Goal: Obtain resource: Download file/media

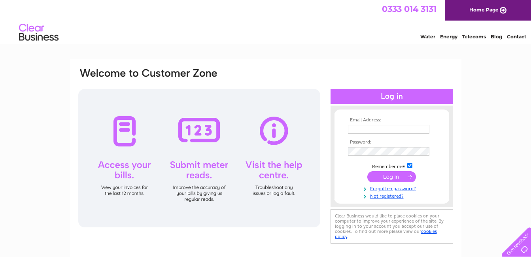
type input "[EMAIL_ADDRESS][DOMAIN_NAME]"
click at [382, 173] on input "submit" at bounding box center [391, 176] width 49 height 11
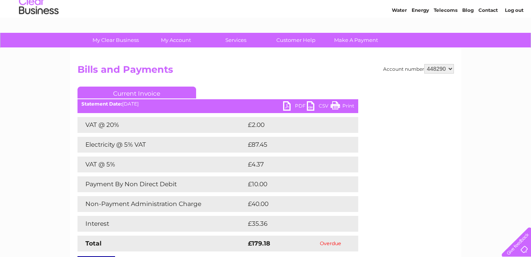
scroll to position [40, 0]
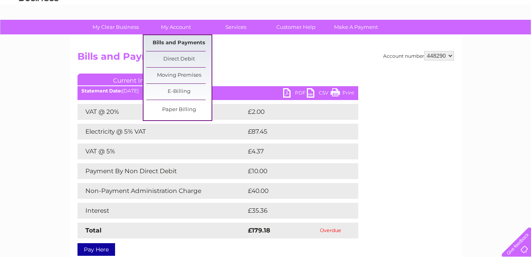
click at [173, 44] on link "Bills and Payments" at bounding box center [178, 43] width 65 height 16
click at [174, 40] on link "Bills and Payments" at bounding box center [178, 43] width 65 height 16
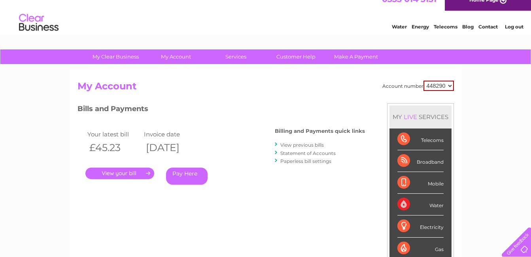
scroll to position [40, 0]
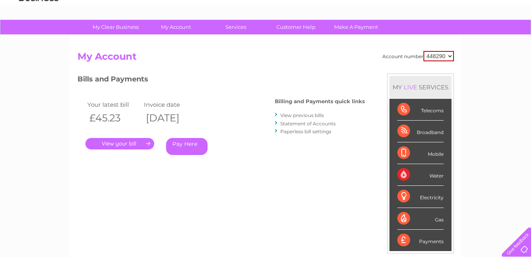
click at [302, 123] on link "Statement of Accounts" at bounding box center [307, 123] width 55 height 6
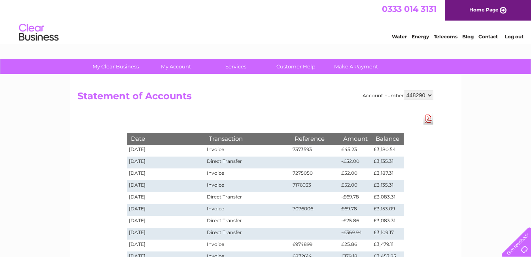
click at [427, 116] on link "Download Pdf" at bounding box center [428, 118] width 10 height 11
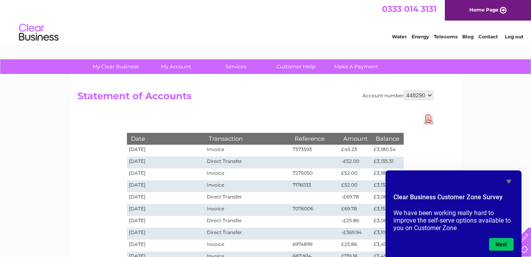
click at [520, 37] on link "Log out" at bounding box center [513, 37] width 19 height 6
